Goal: Information Seeking & Learning: Learn about a topic

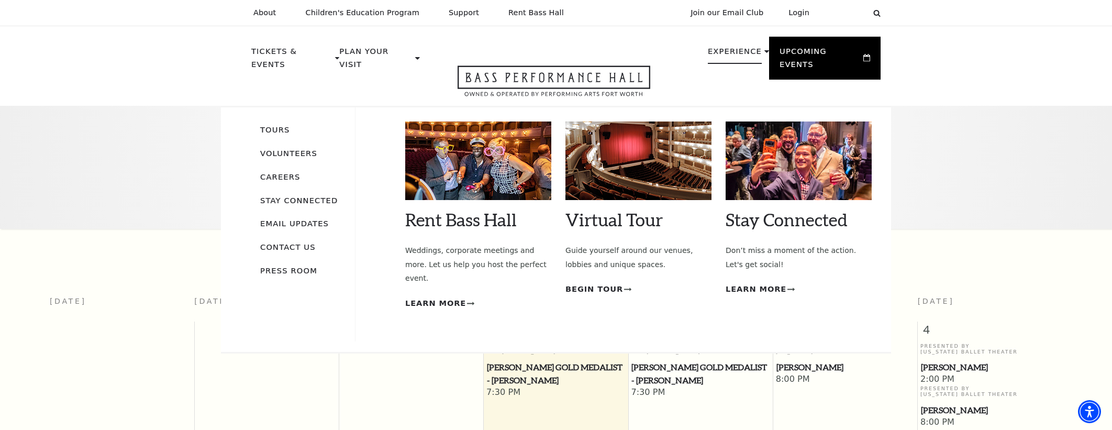
scroll to position [7, 0]
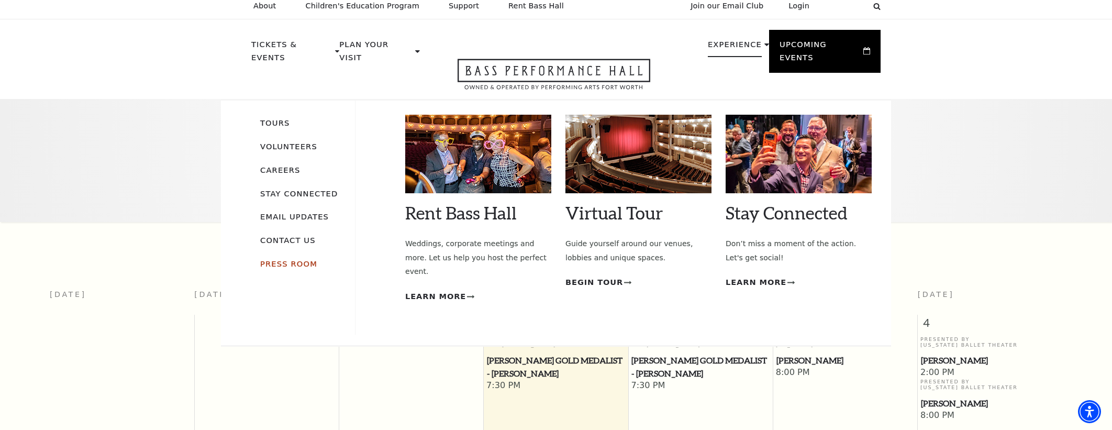
click at [267, 259] on link "Press Room" at bounding box center [288, 263] width 57 height 9
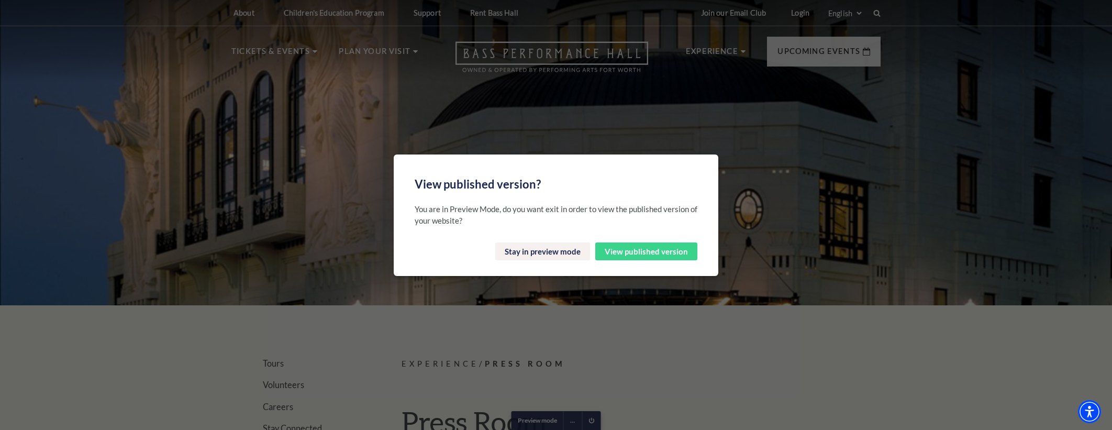
click at [654, 247] on button "View published version" at bounding box center [646, 251] width 102 height 18
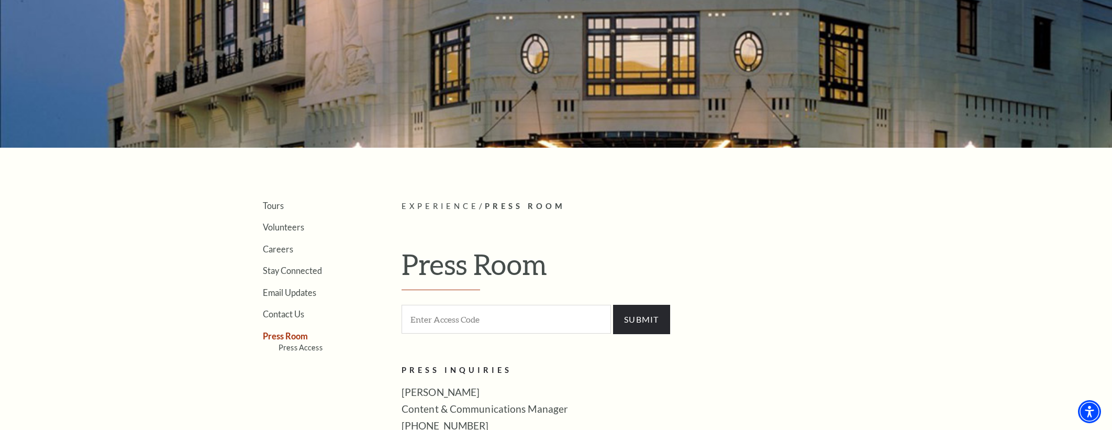
scroll to position [245, 0]
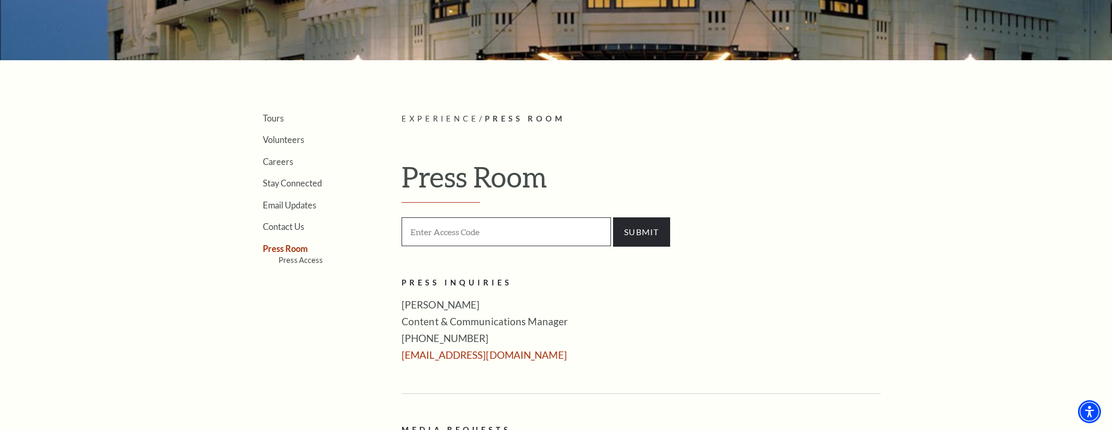
click at [474, 219] on input "Enter Access Code" at bounding box center [506, 231] width 209 height 29
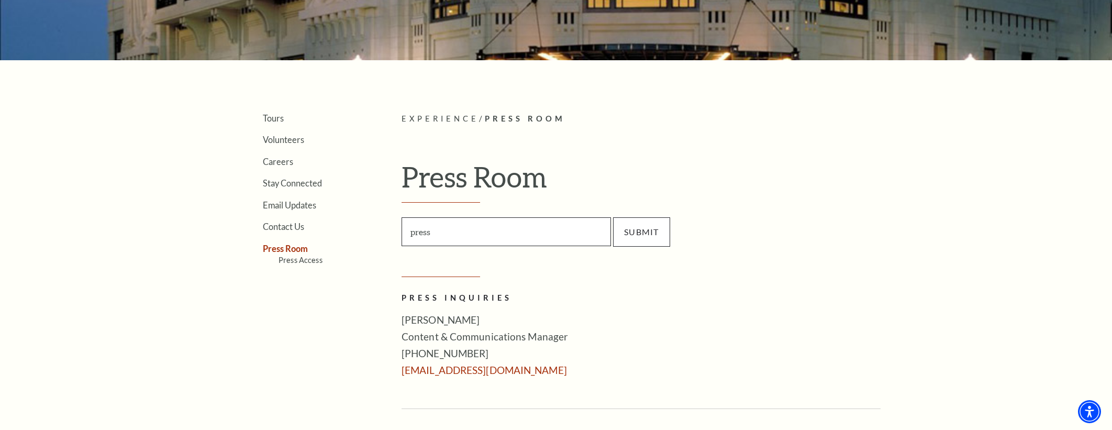
type input "press"
click at [645, 224] on input "SUBMIT" at bounding box center [641, 231] width 57 height 29
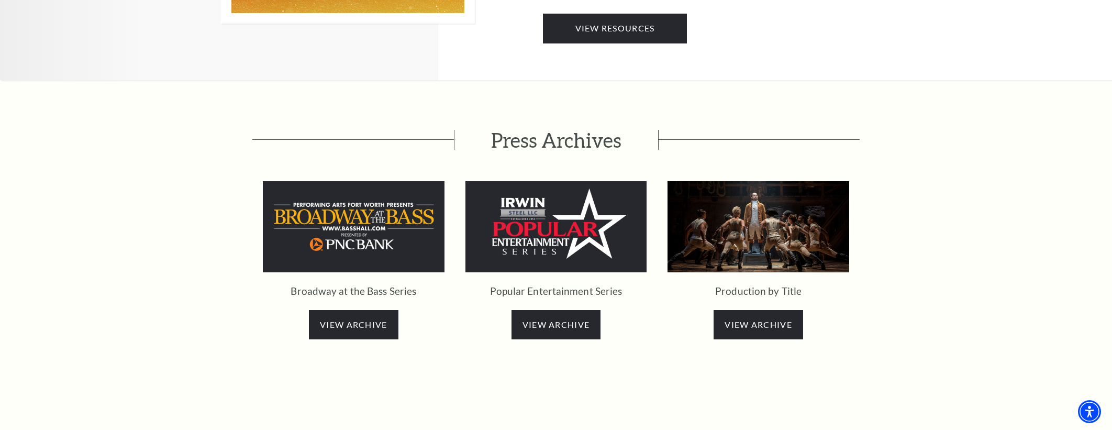
scroll to position [1858, 0]
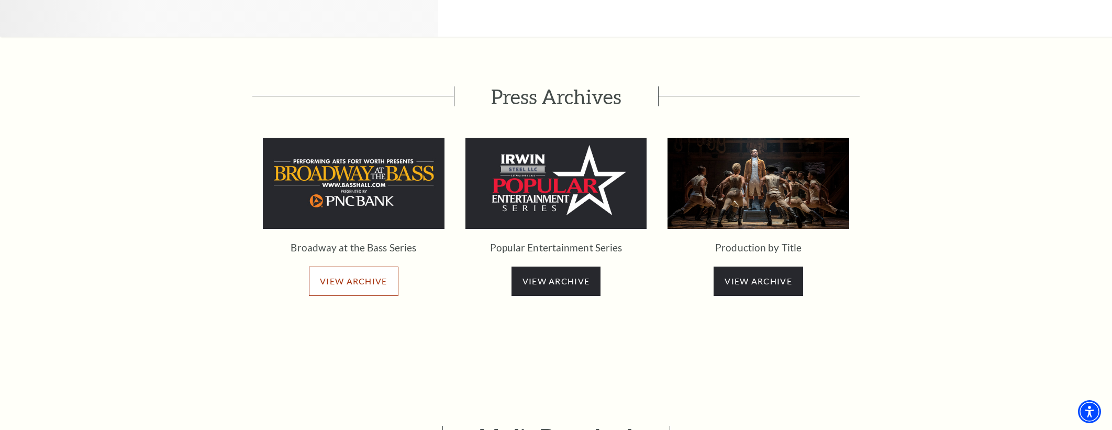
click at [355, 266] on link "VIEW ARCHIVE" at bounding box center [353, 280] width 89 height 29
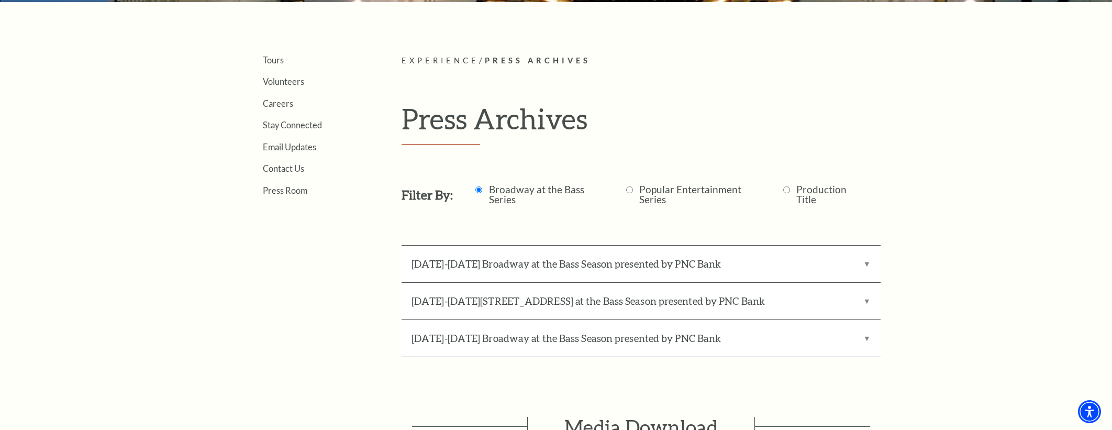
scroll to position [314, 0]
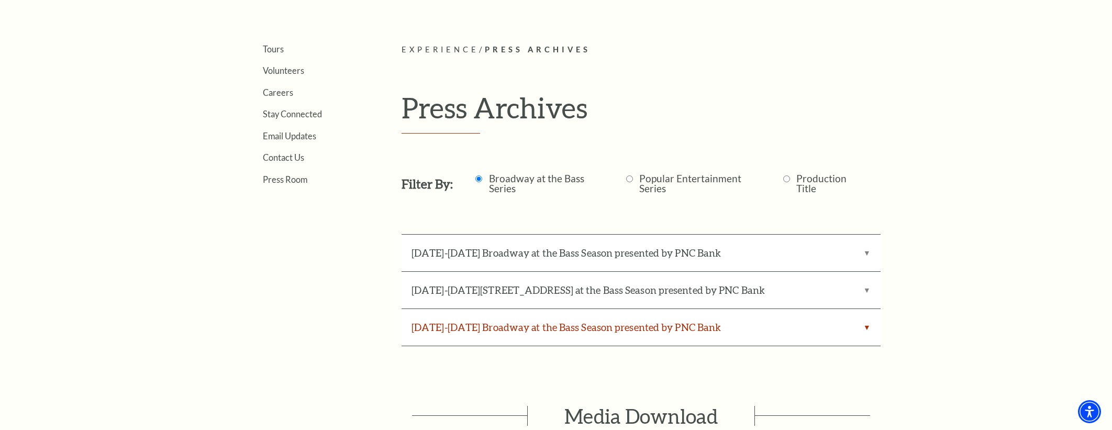
click at [621, 328] on label "[DATE]-[DATE] Broadway at the Bass Season presented by PNC Bank" at bounding box center [641, 327] width 479 height 37
click at [0, 0] on Bank "[DATE]-[DATE] Broadway at the Bass Season presented by PNC Bank" at bounding box center [0, 0] width 0 height 0
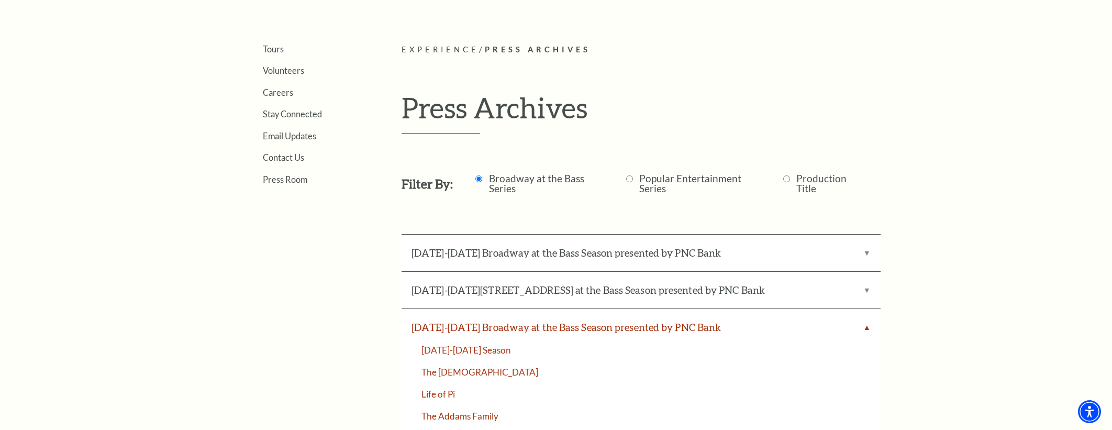
scroll to position [315, 0]
click at [476, 347] on link "2025-2026 Season" at bounding box center [641, 349] width 479 height 9
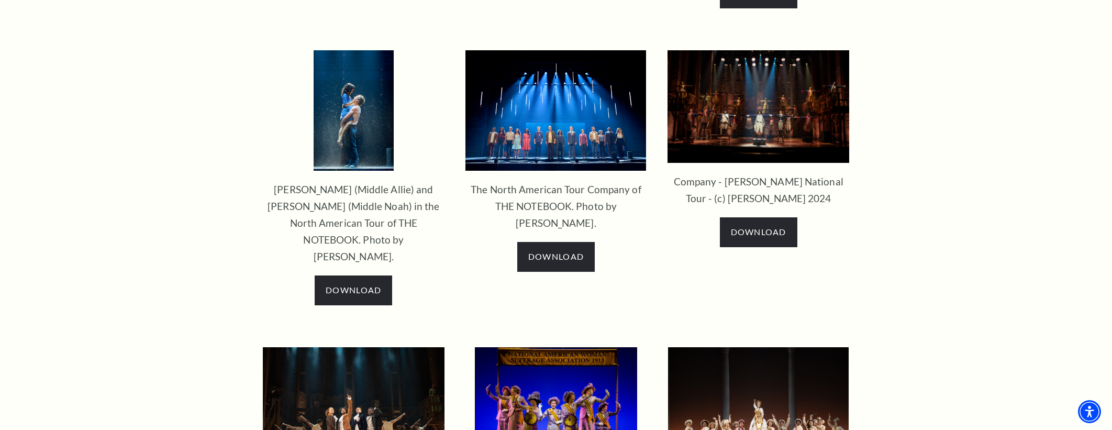
scroll to position [3546, 0]
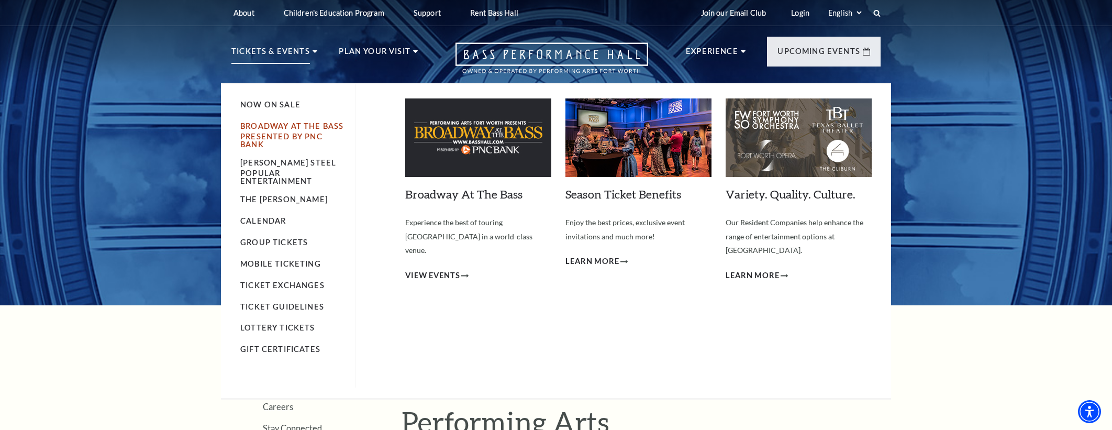
click at [271, 130] on li "Broadway At The Bass presented by PNC Bank" at bounding box center [292, 134] width 104 height 28
click at [271, 132] on link "Broadway At The Bass presented by PNC Bank" at bounding box center [291, 134] width 103 height 27
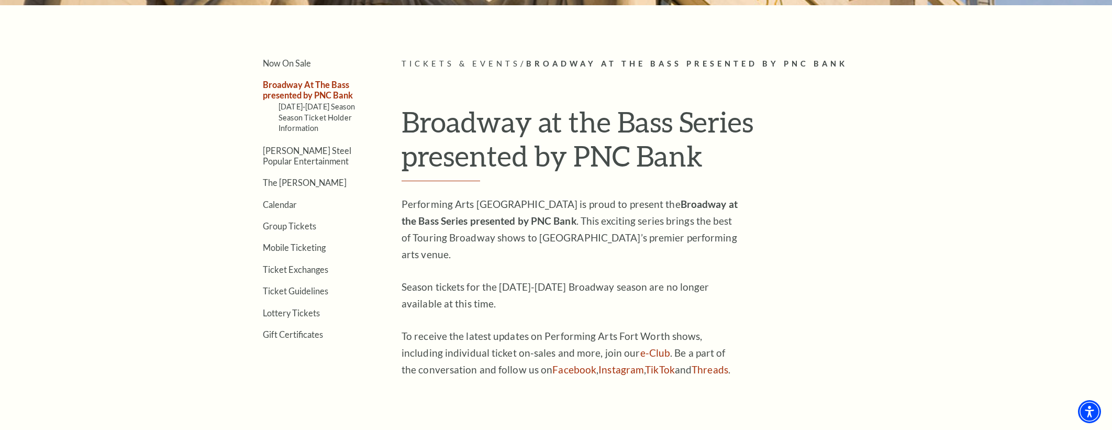
scroll to position [336, 0]
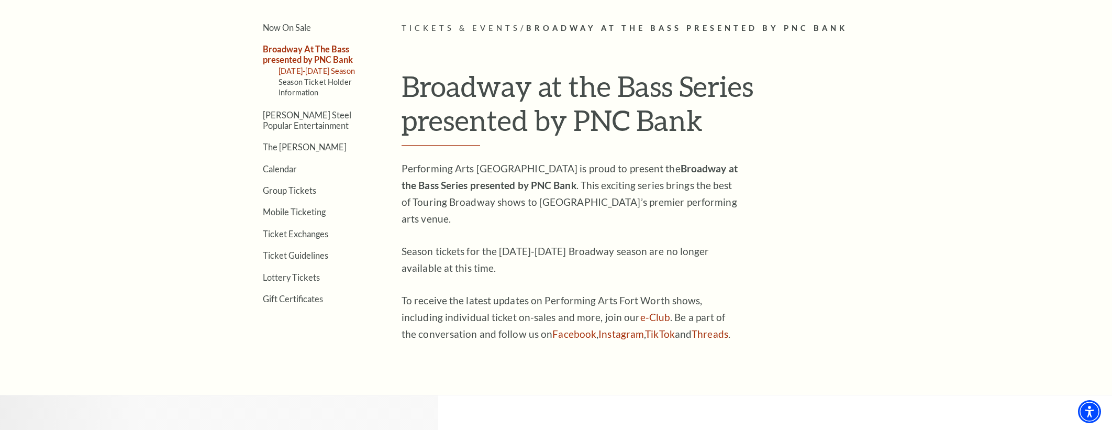
click at [323, 66] on link "[DATE]-[DATE] Season" at bounding box center [317, 70] width 76 height 9
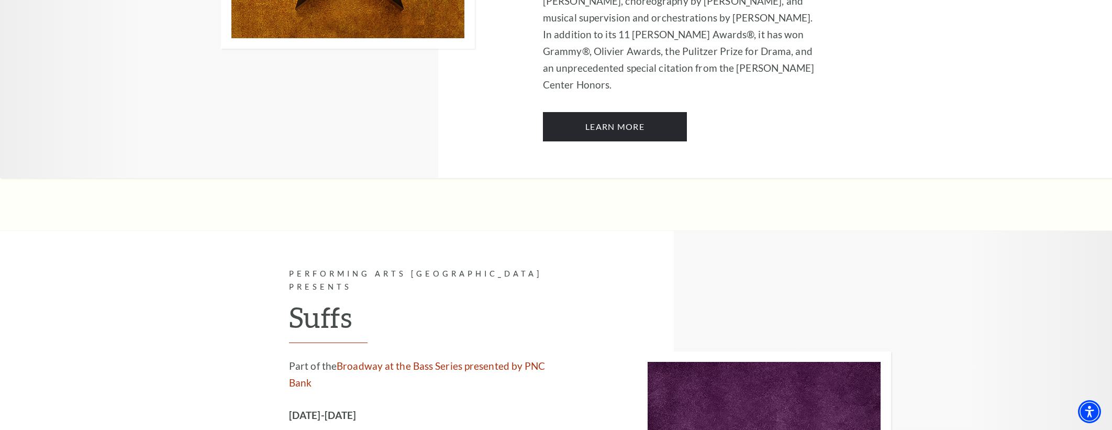
scroll to position [6833, 0]
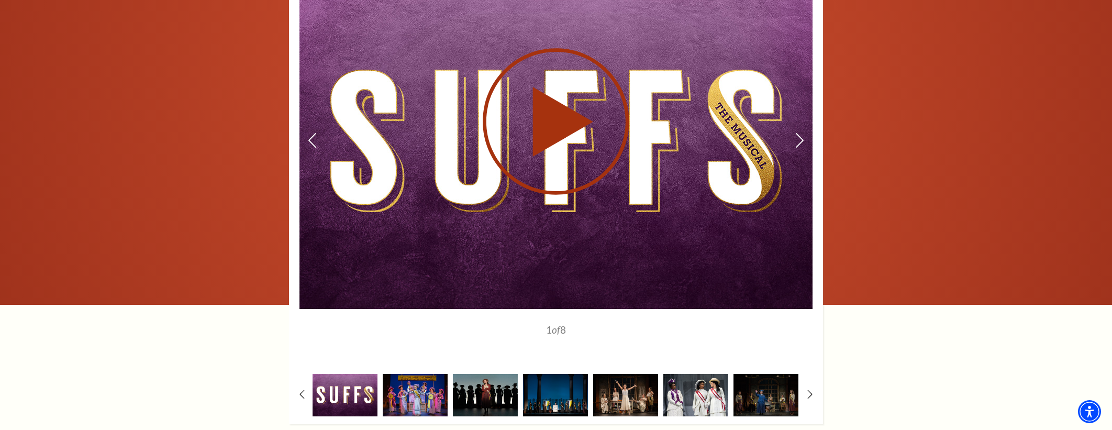
scroll to position [1588, 0]
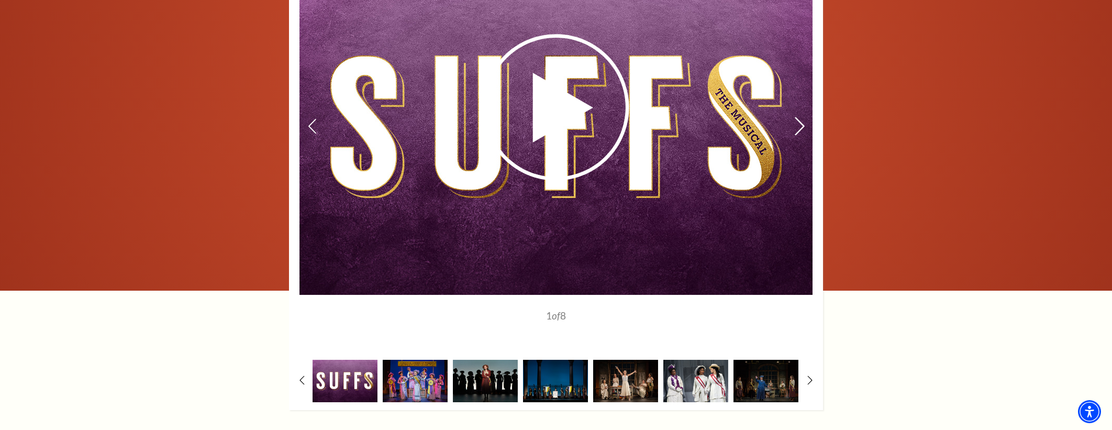
click at [797, 127] on icon at bounding box center [799, 126] width 11 height 18
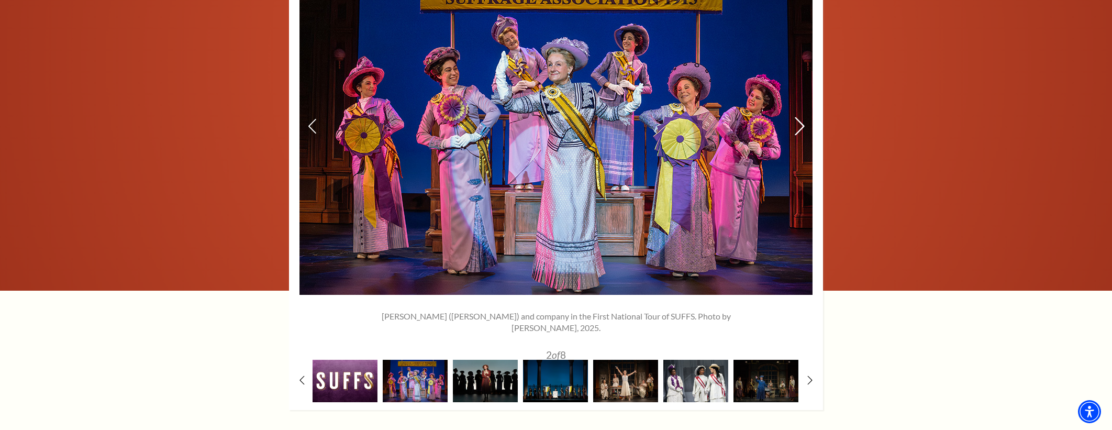
click at [802, 126] on icon at bounding box center [799, 126] width 11 height 18
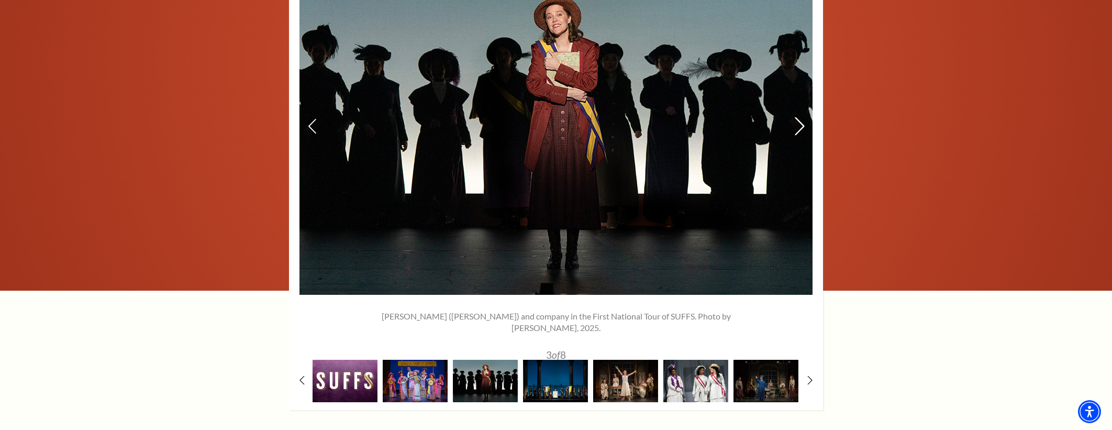
click at [802, 126] on icon at bounding box center [799, 126] width 11 height 18
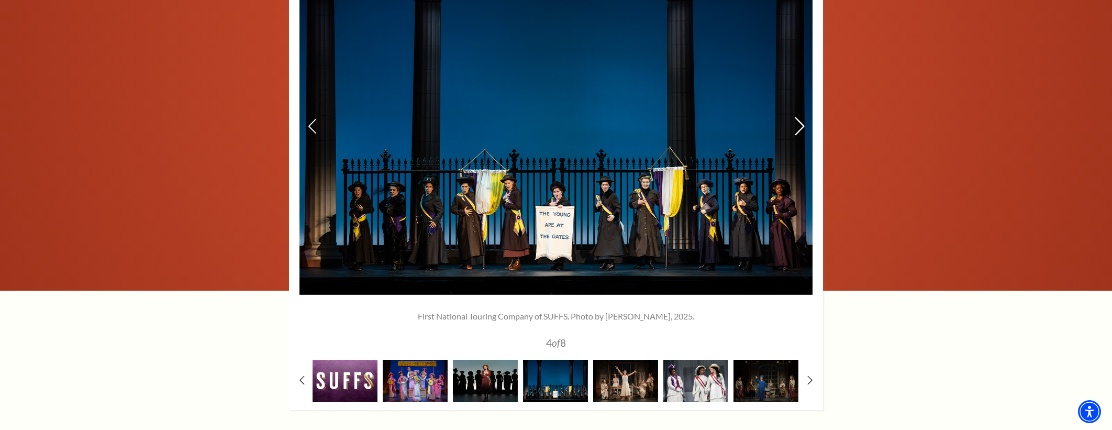
click at [802, 126] on icon at bounding box center [799, 126] width 11 height 18
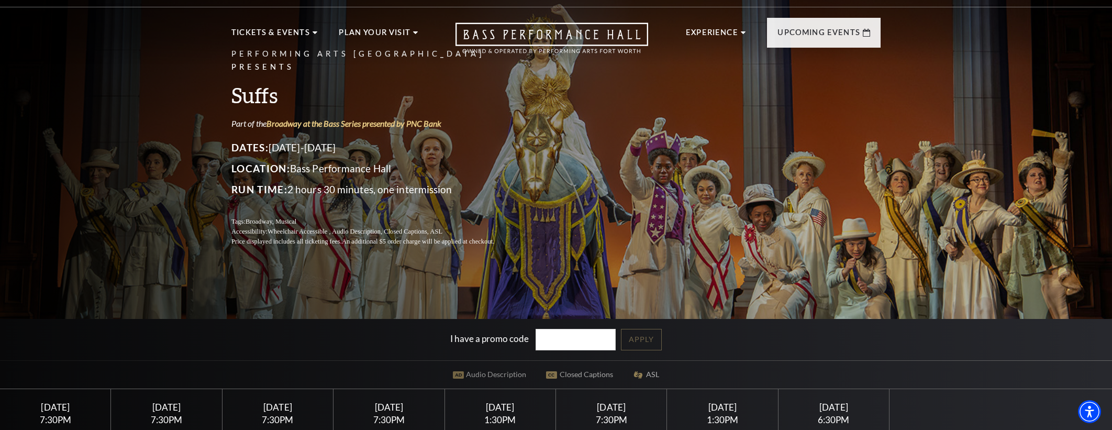
scroll to position [0, 0]
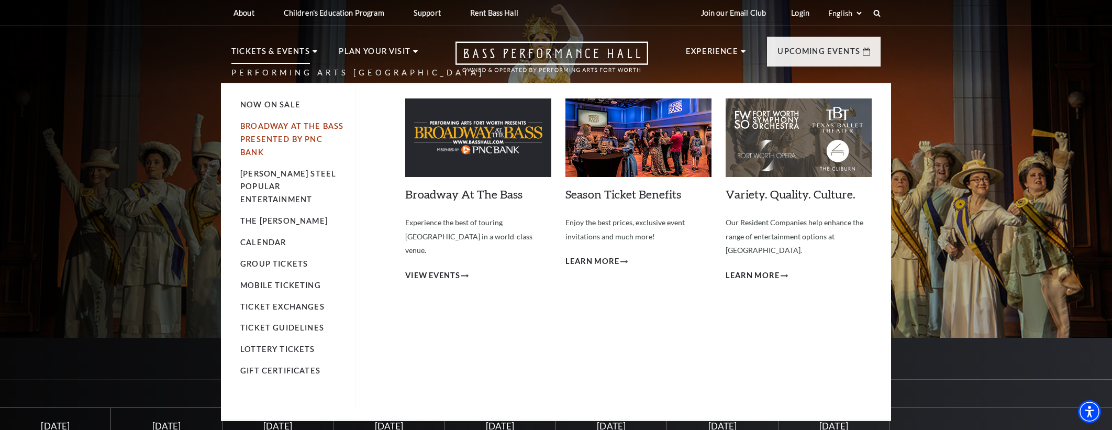
click at [250, 142] on link "Broadway At The Bass presented by PNC Bank" at bounding box center [291, 138] width 103 height 35
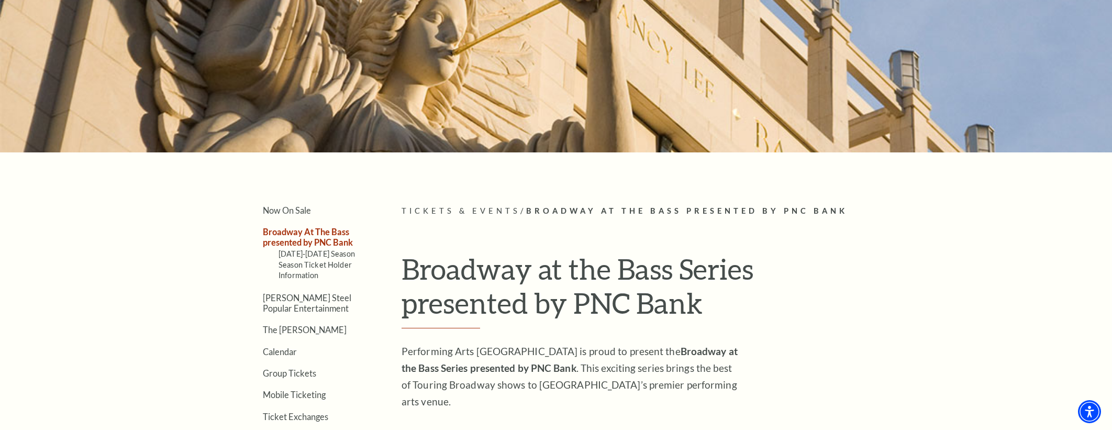
scroll to position [176, 0]
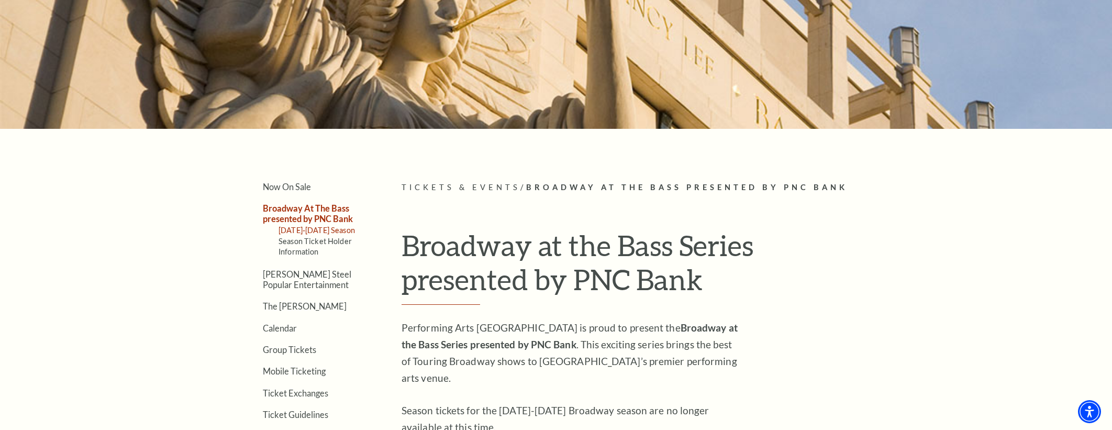
click at [340, 230] on link "[DATE]-[DATE] Season" at bounding box center [317, 230] width 76 height 9
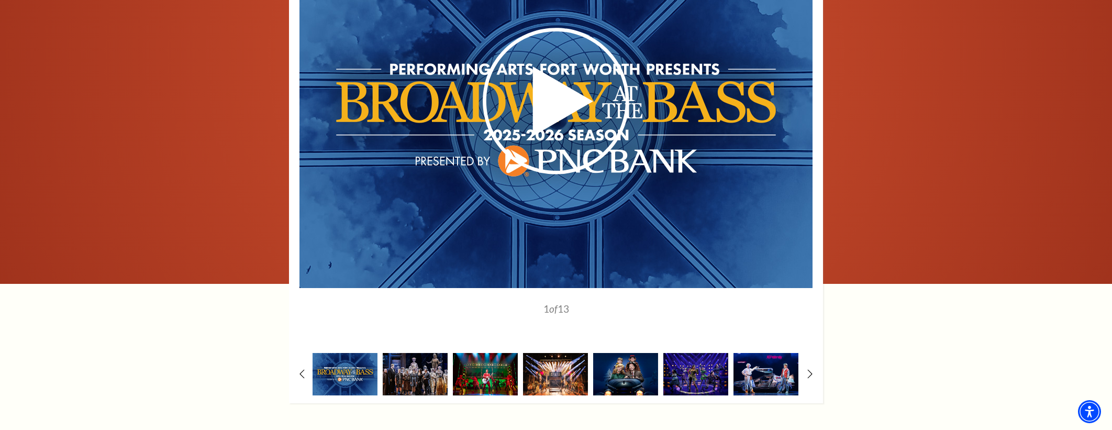
scroll to position [803, 0]
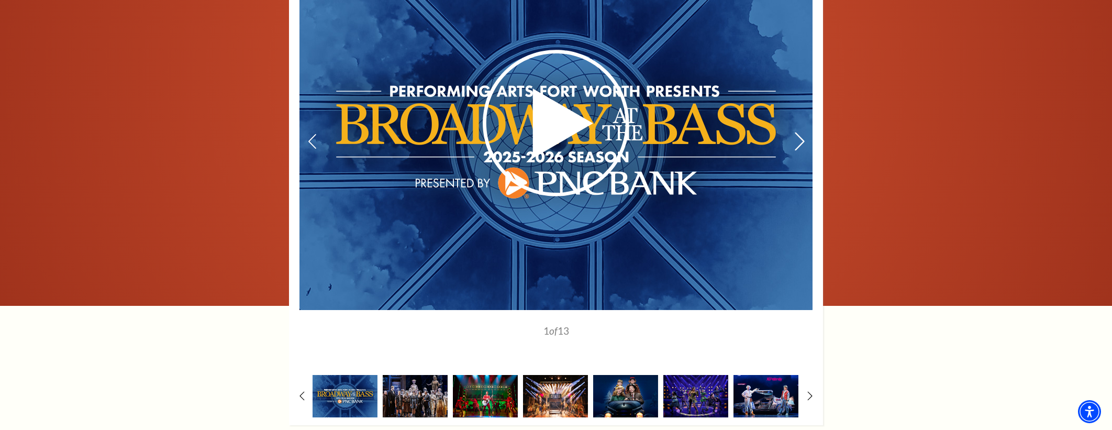
click at [800, 139] on icon at bounding box center [799, 141] width 11 height 18
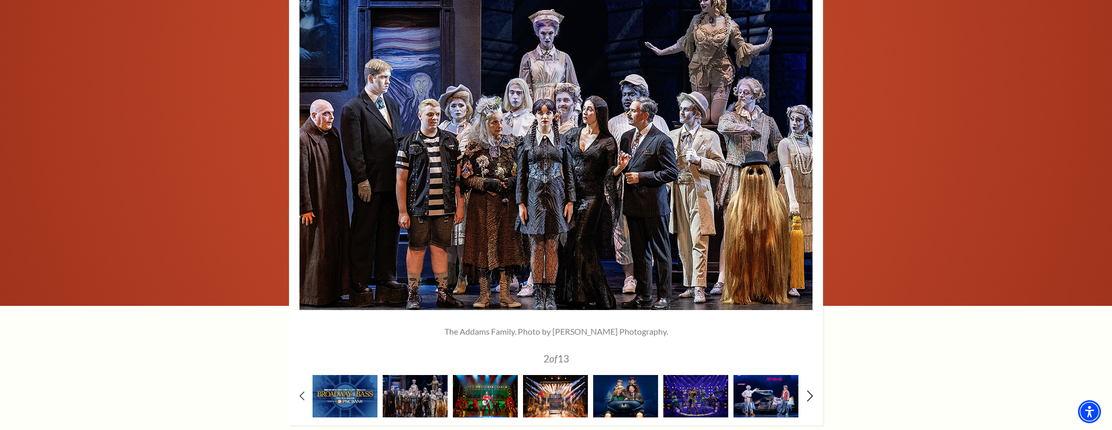
click at [807, 399] on icon at bounding box center [810, 395] width 7 height 11
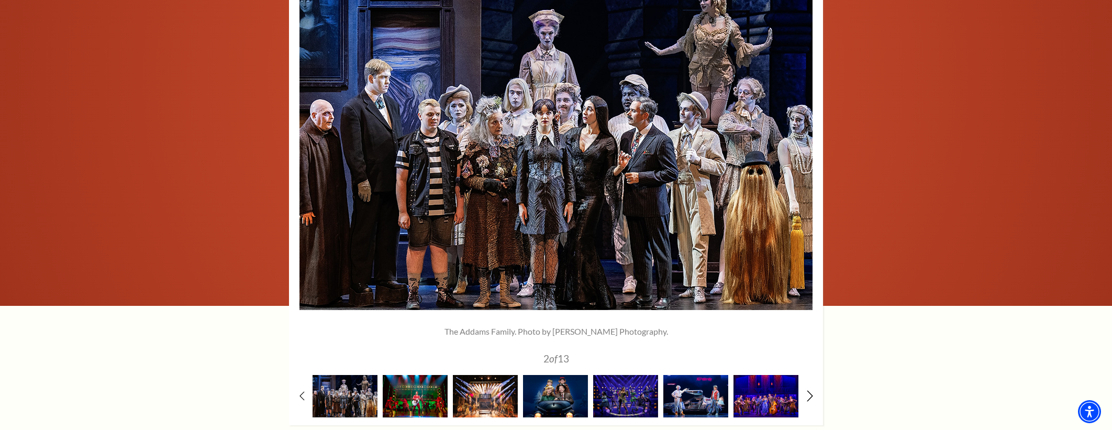
click at [807, 399] on icon at bounding box center [810, 395] width 7 height 11
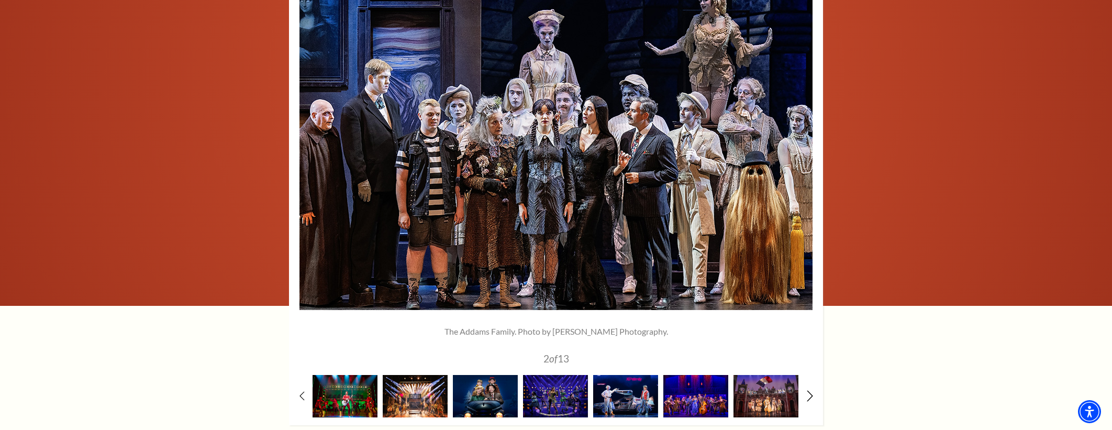
click at [807, 399] on icon at bounding box center [810, 395] width 7 height 11
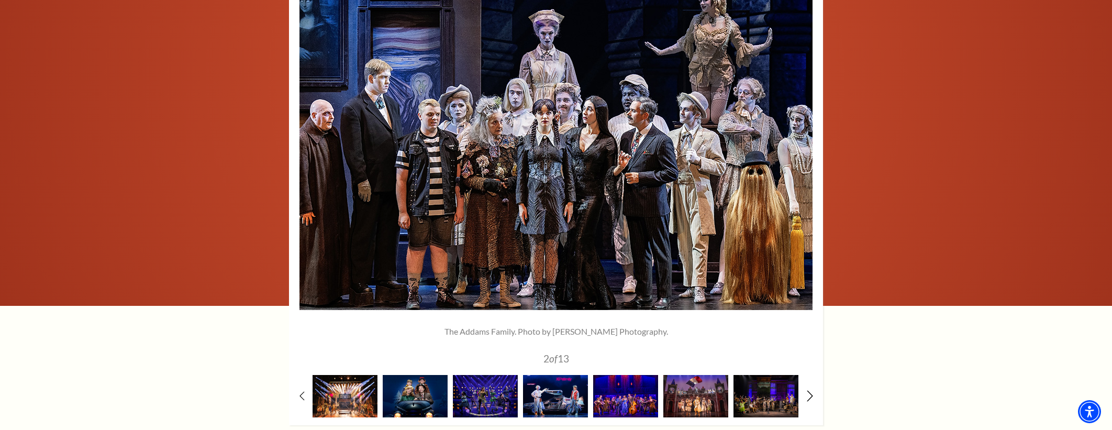
click at [807, 399] on icon at bounding box center [810, 395] width 7 height 11
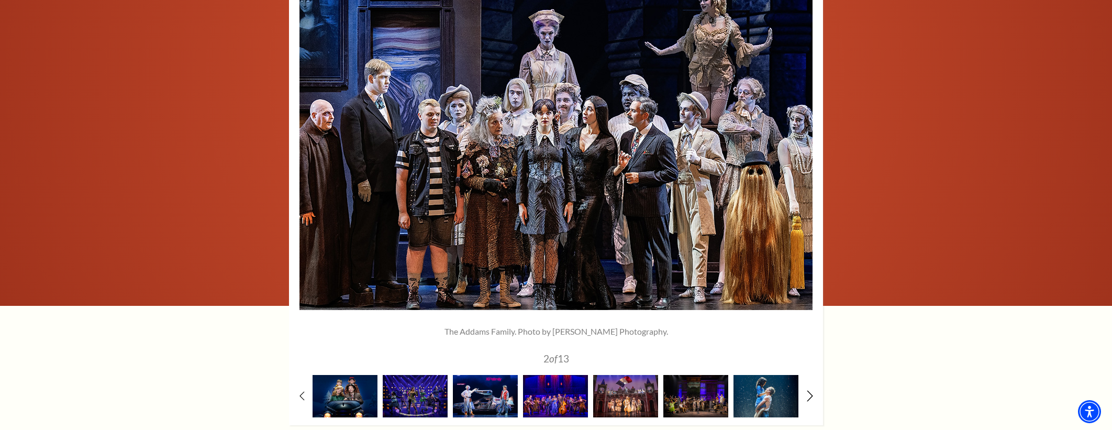
click at [807, 399] on icon at bounding box center [810, 395] width 7 height 11
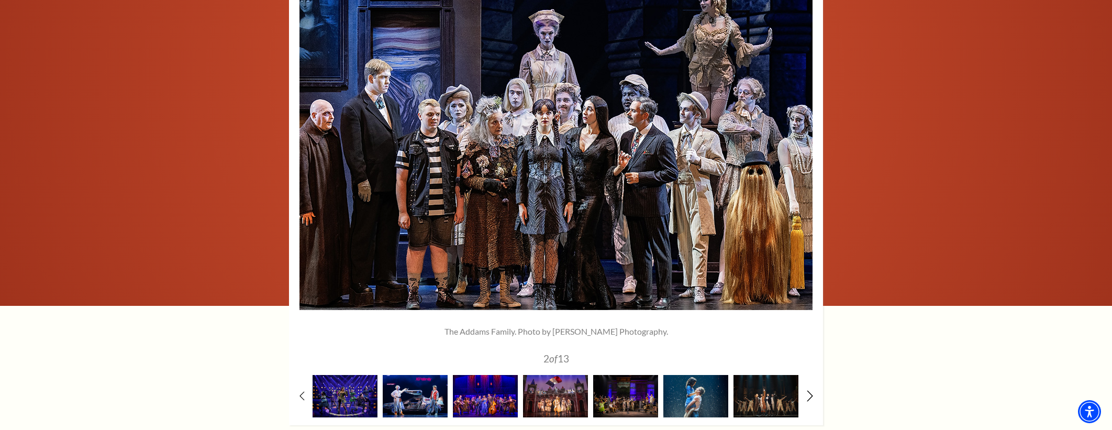
click at [807, 399] on icon at bounding box center [810, 395] width 7 height 11
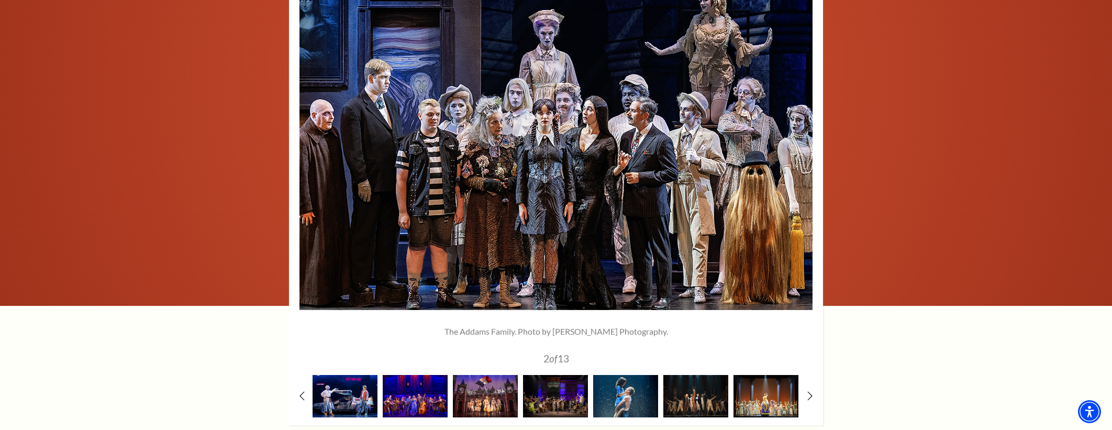
click at [775, 399] on img at bounding box center [765, 396] width 65 height 42
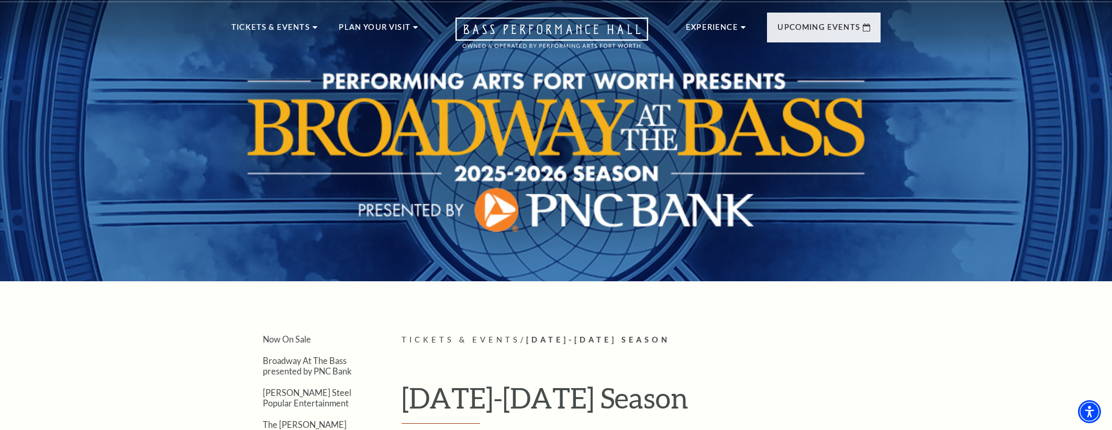
scroll to position [0, 0]
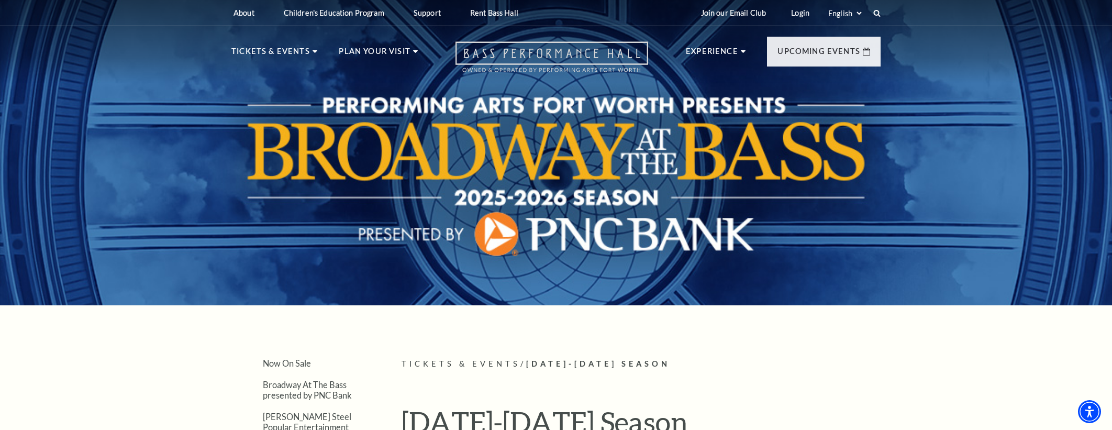
click at [565, 64] on use "Open this option" at bounding box center [551, 57] width 193 height 30
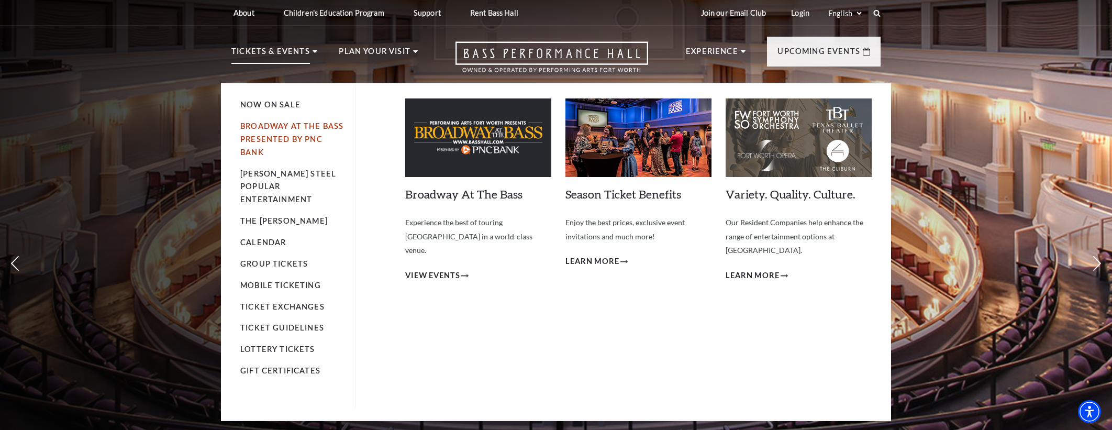
click at [272, 138] on link "Broadway At The Bass presented by PNC Bank" at bounding box center [291, 138] width 103 height 35
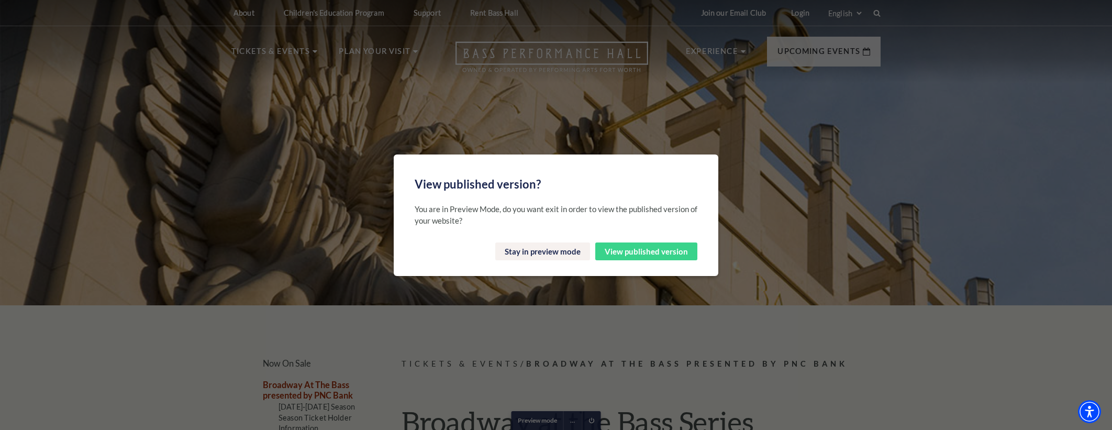
click at [639, 258] on button "View published version" at bounding box center [646, 251] width 102 height 18
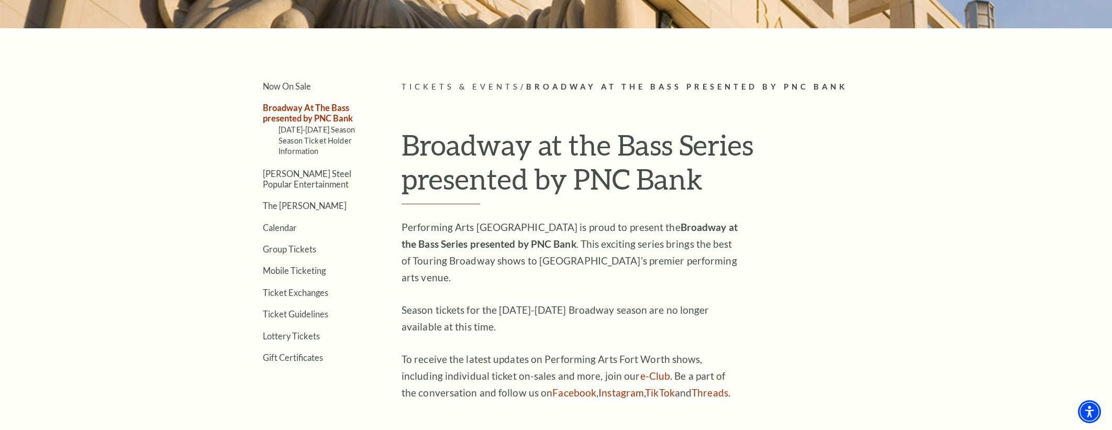
scroll to position [276, 0]
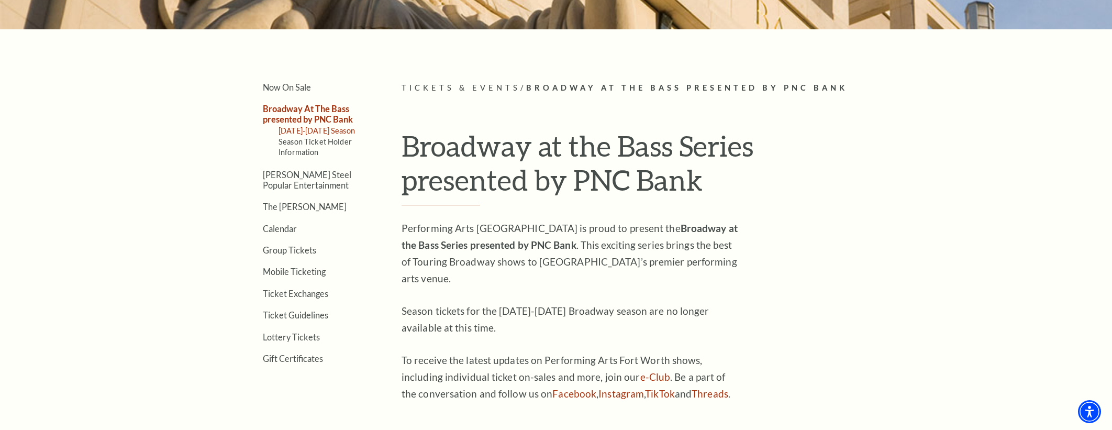
click at [338, 131] on link "[DATE]-[DATE] Season" at bounding box center [317, 130] width 76 height 9
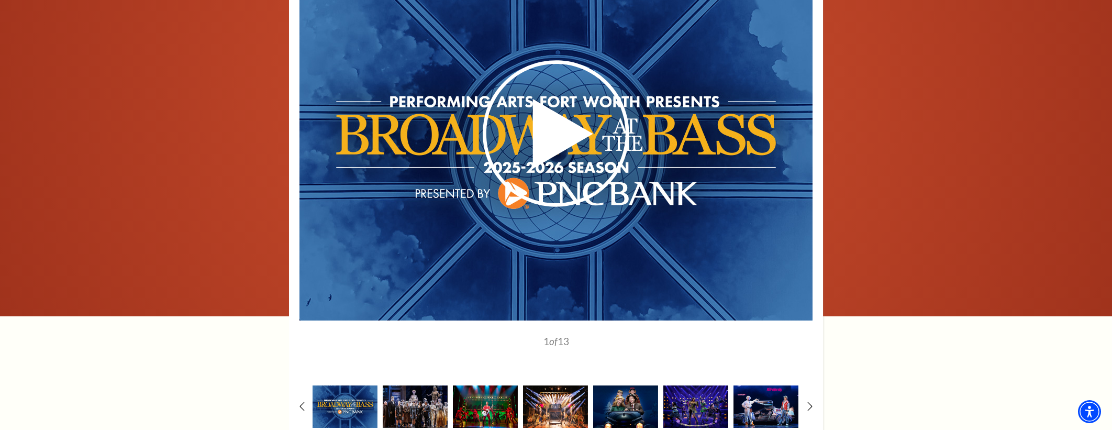
scroll to position [795, 0]
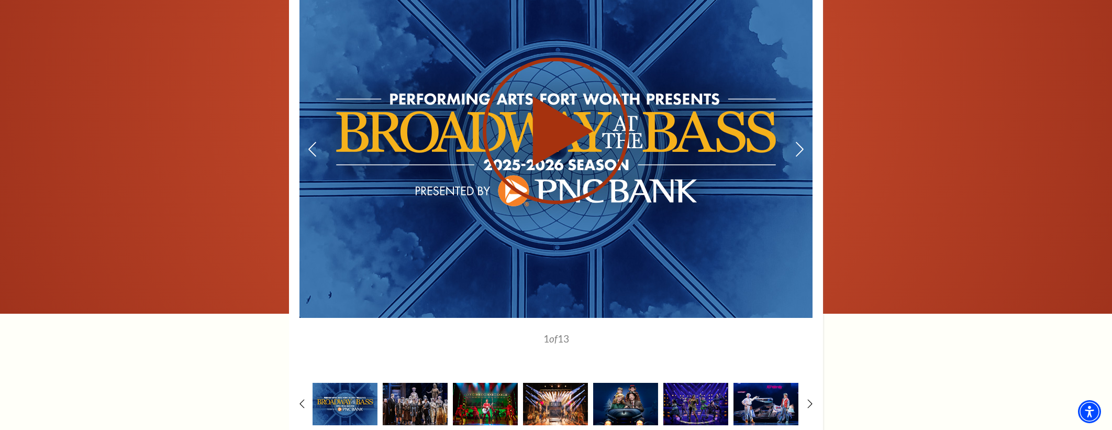
click at [793, 153] on div at bounding box center [555, 130] width 513 height 297
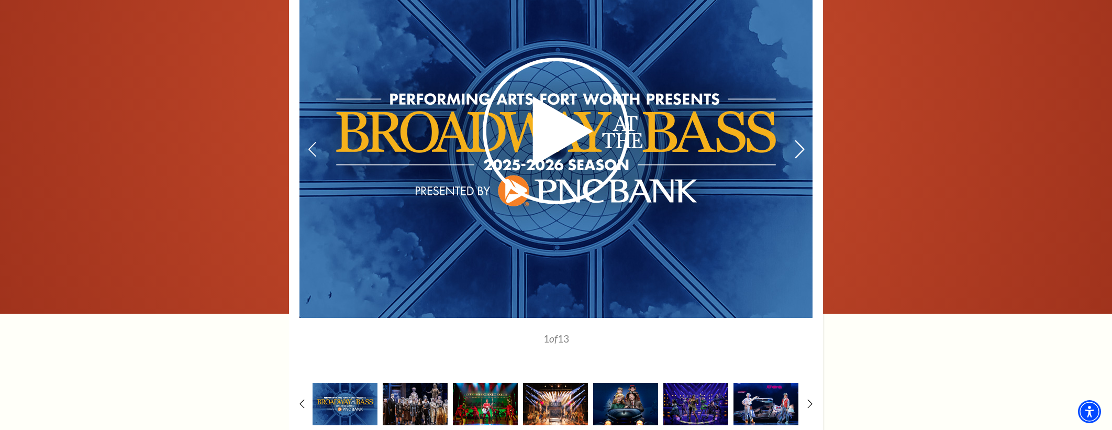
click at [798, 150] on icon at bounding box center [799, 149] width 11 height 18
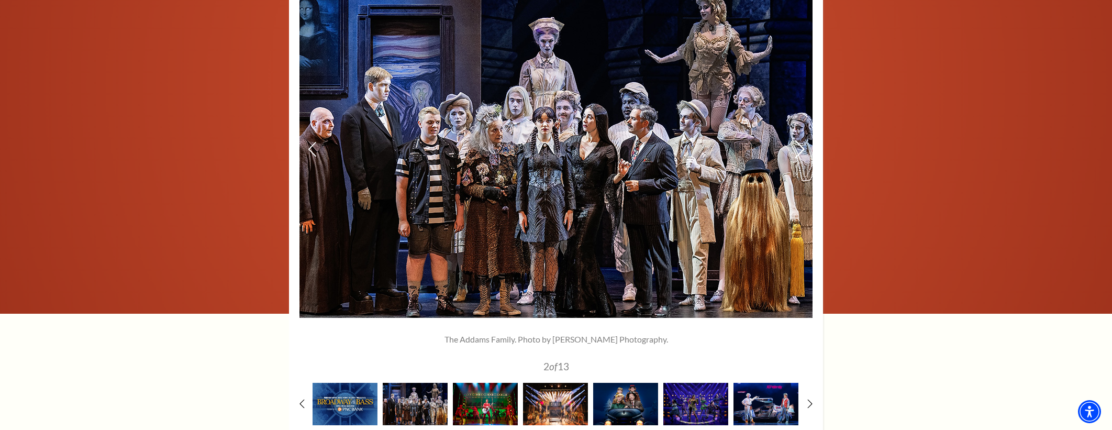
click at [798, 150] on icon at bounding box center [799, 149] width 11 height 18
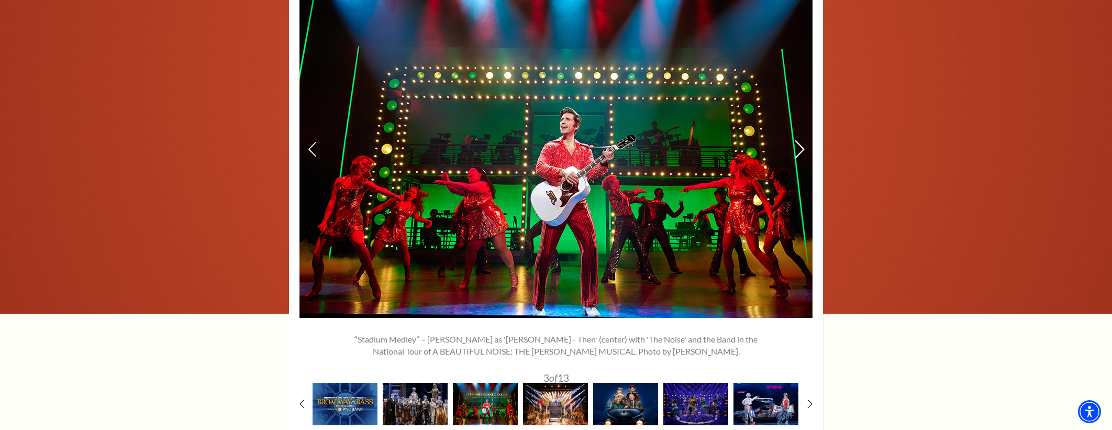
click at [798, 150] on icon at bounding box center [799, 149] width 11 height 18
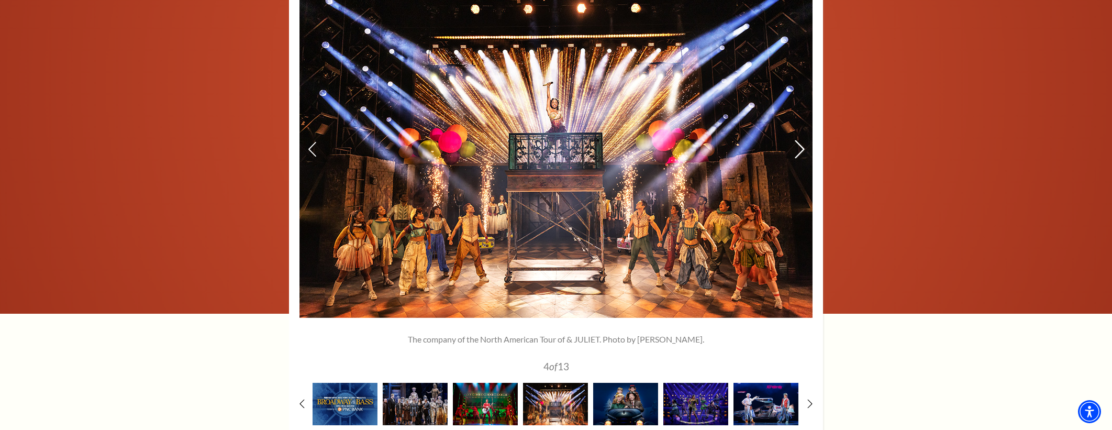
click at [798, 150] on icon at bounding box center [799, 149] width 11 height 18
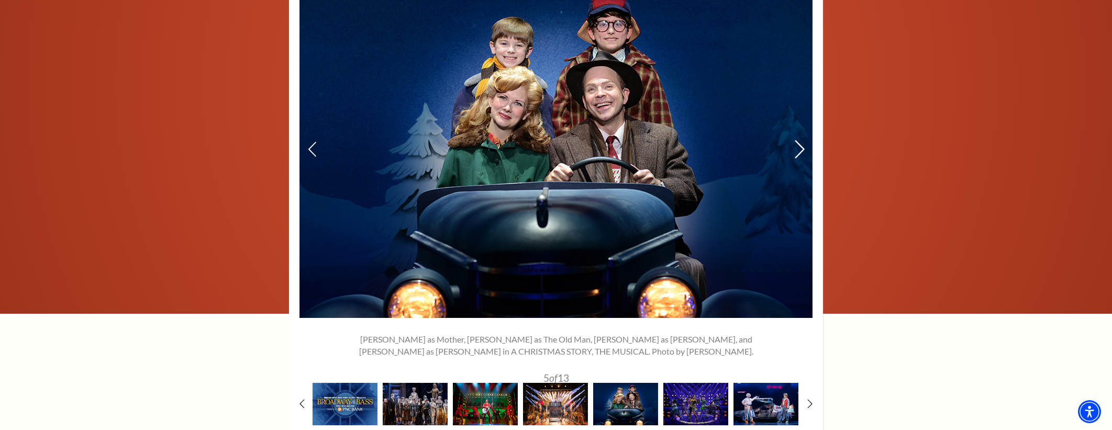
click at [798, 150] on icon at bounding box center [799, 149] width 11 height 18
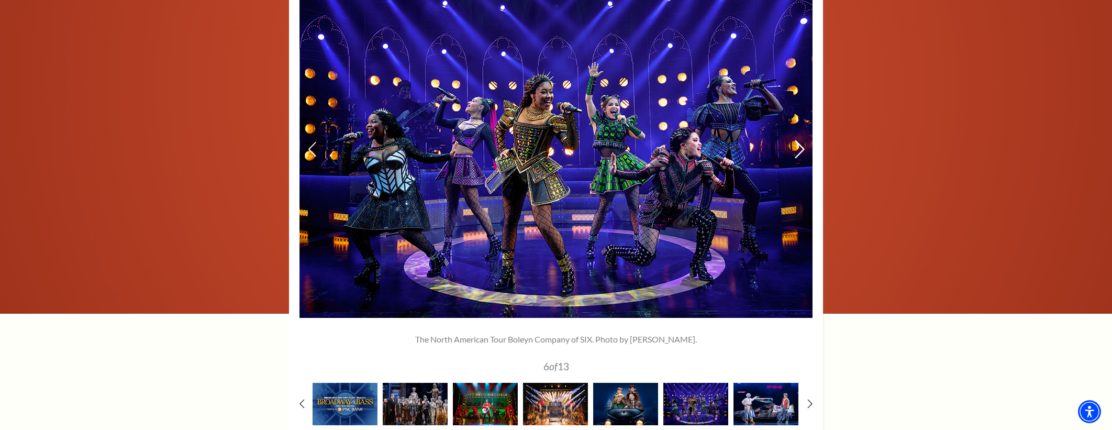
click at [798, 150] on icon at bounding box center [799, 149] width 11 height 18
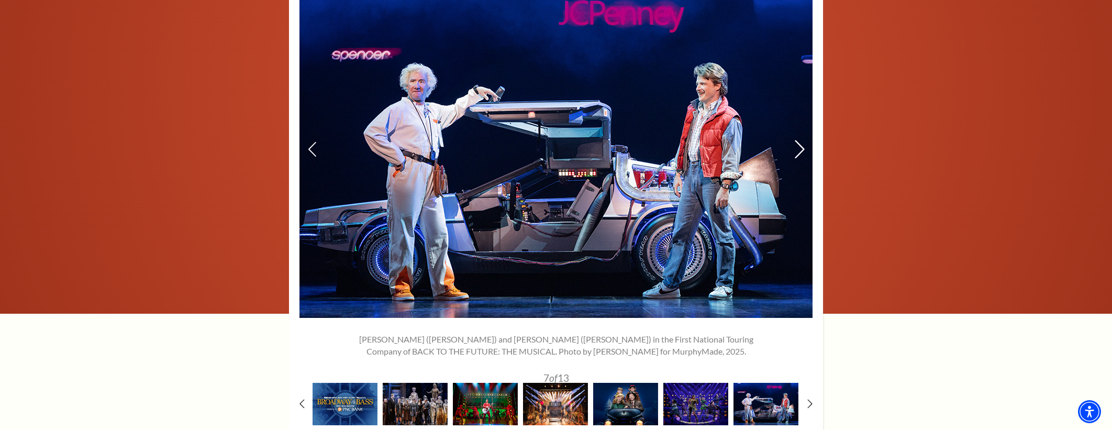
click at [798, 150] on icon at bounding box center [799, 149] width 11 height 18
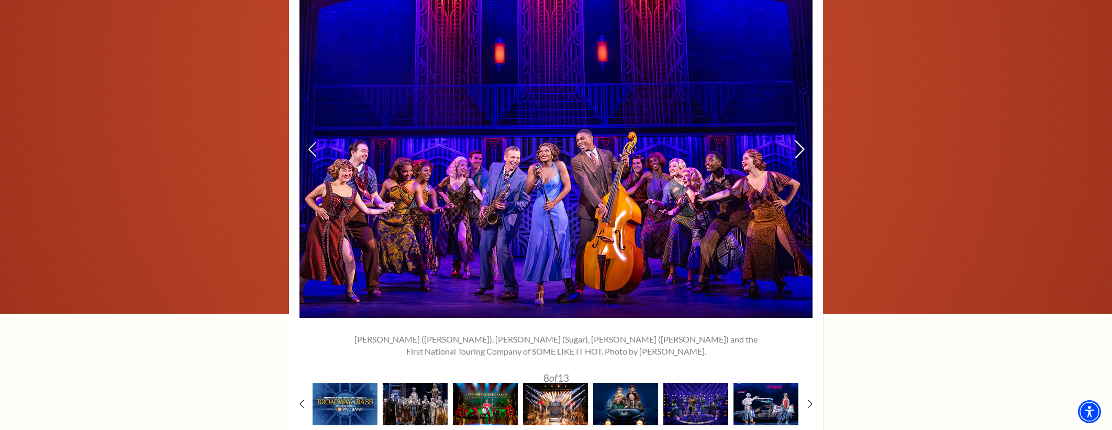
click at [798, 150] on icon at bounding box center [799, 149] width 11 height 18
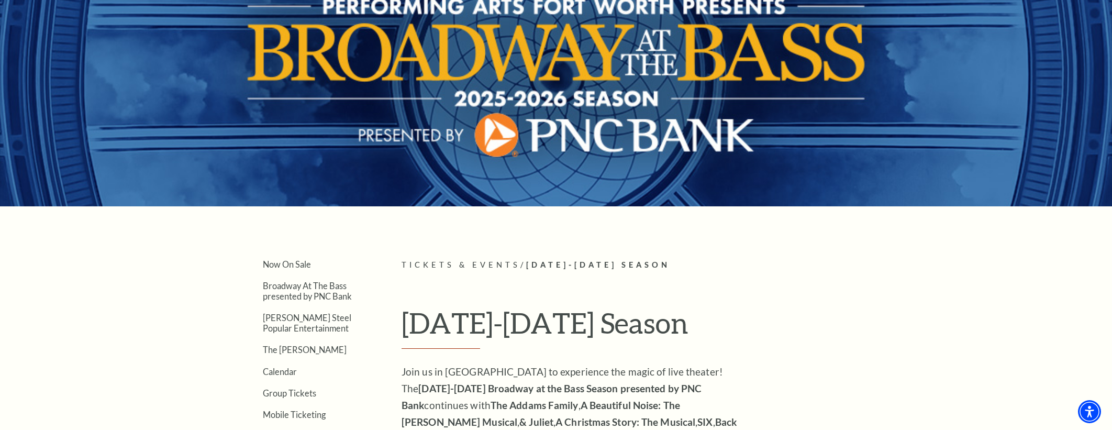
scroll to position [0, 0]
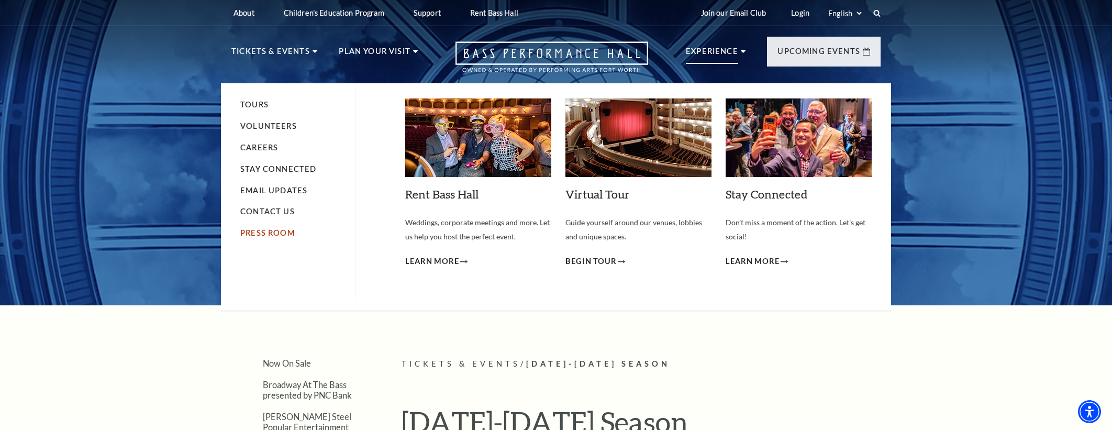
click at [276, 235] on link "Press Room" at bounding box center [267, 232] width 54 height 9
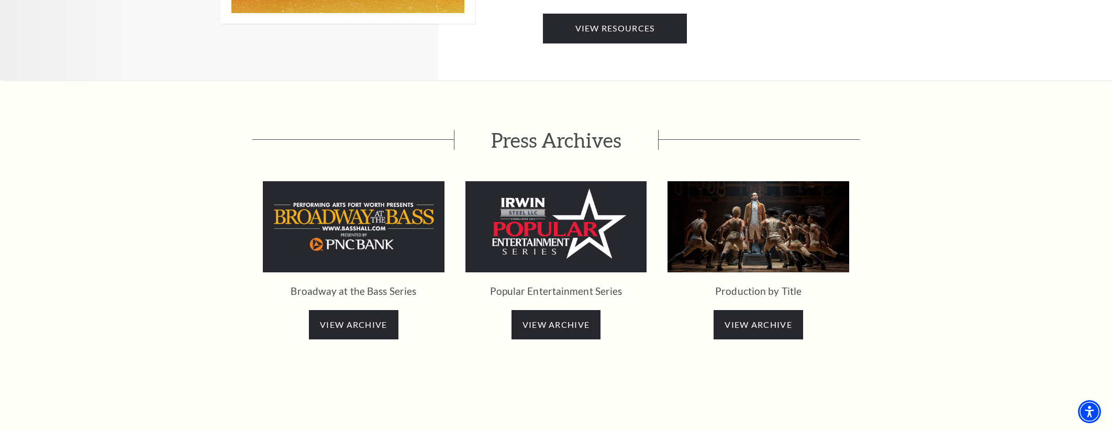
scroll to position [1834, 0]
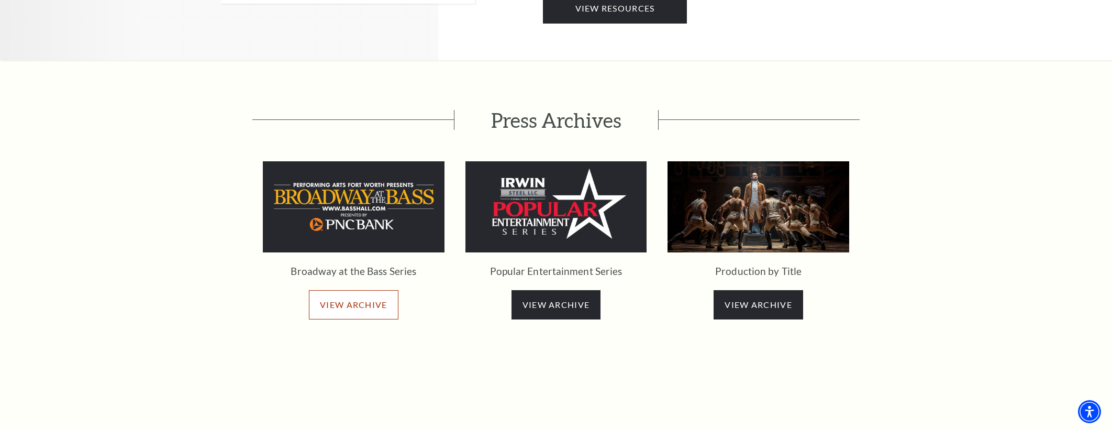
click at [333, 299] on span "VIEW ARCHIVE" at bounding box center [353, 304] width 67 height 10
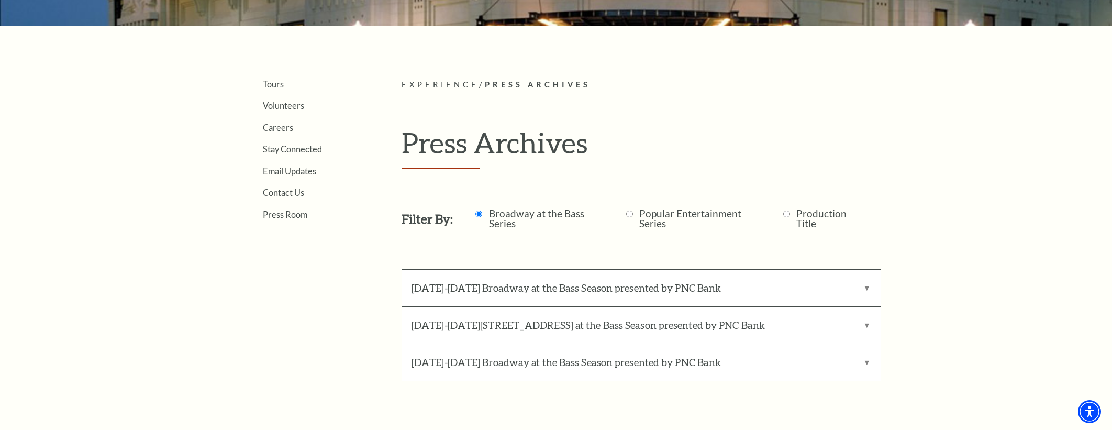
scroll to position [282, 0]
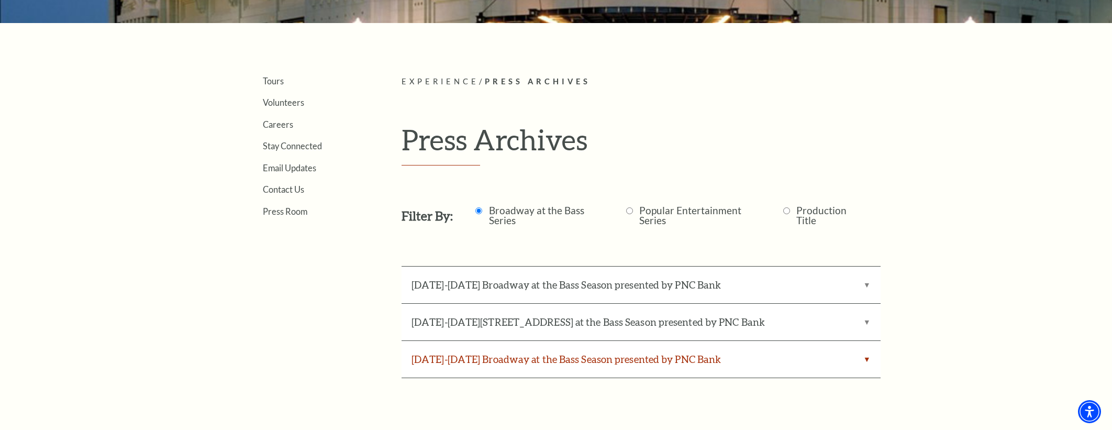
click at [531, 361] on label "[DATE]-[DATE] Broadway at the Bass Season presented by PNC Bank" at bounding box center [641, 359] width 479 height 37
click at [0, 0] on Bank "[DATE]-[DATE] Broadway at the Bass Season presented by PNC Bank" at bounding box center [0, 0] width 0 height 0
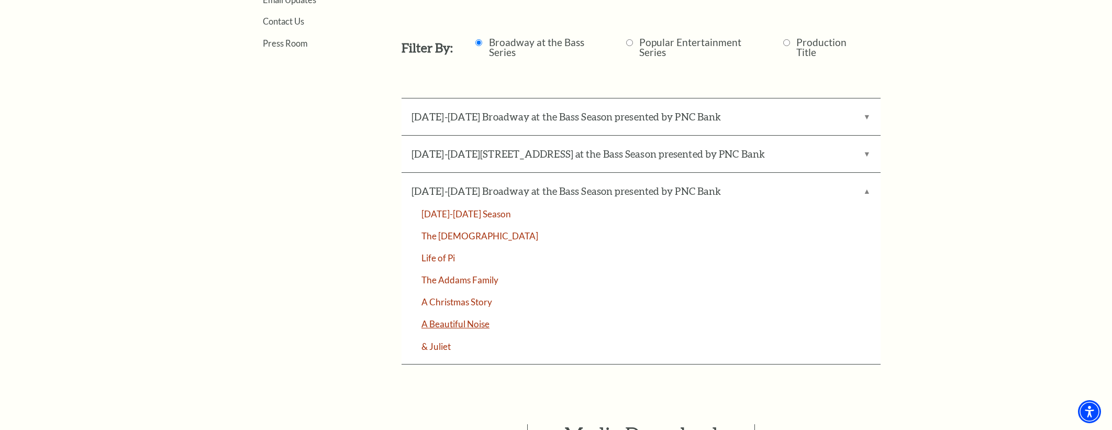
scroll to position [455, 0]
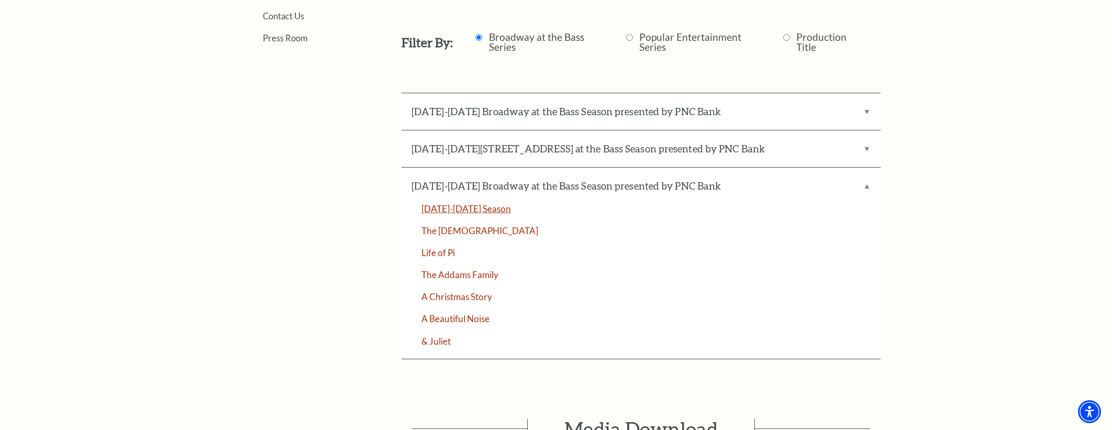
click at [489, 209] on link "[DATE]-[DATE] Season" at bounding box center [641, 208] width 479 height 9
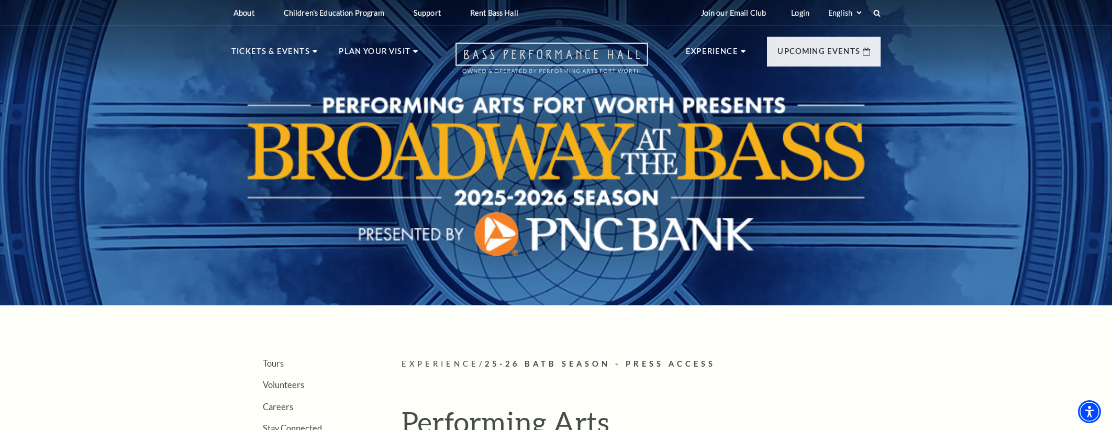
click at [499, 48] on icon "Open this option" at bounding box center [551, 57] width 193 height 31
